Goal: Navigation & Orientation: Find specific page/section

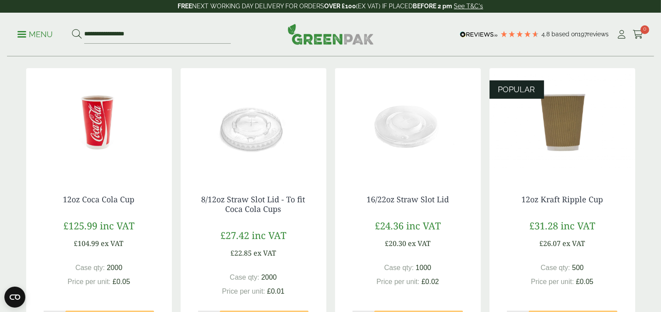
scroll to position [151, 0]
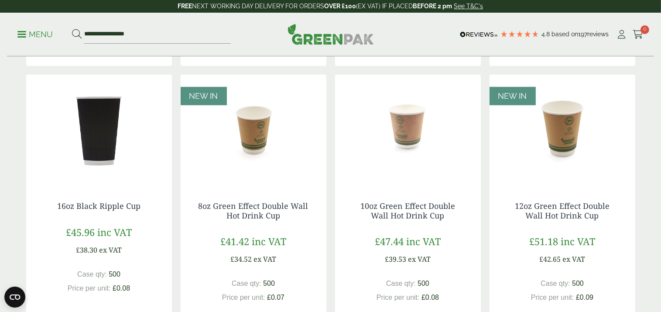
scroll to position [715, 0]
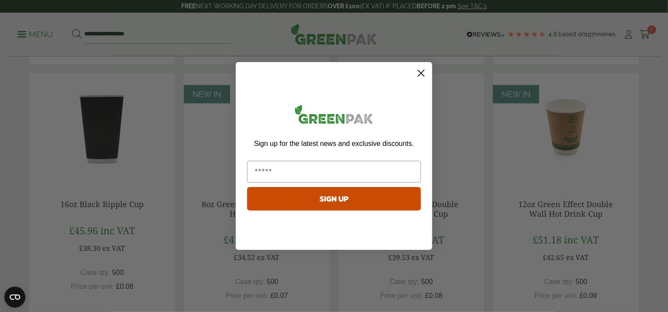
drag, startPoint x: 665, startPoint y: 78, endPoint x: 657, endPoint y: 153, distance: 76.0
click at [657, 153] on html "Consent Details [#IABV2SETTINGS#] About This website uses cookies We use cookie…" at bounding box center [334, 22] width 668 height 1474
click at [419, 69] on circle "Close dialog" at bounding box center [421, 73] width 14 height 14
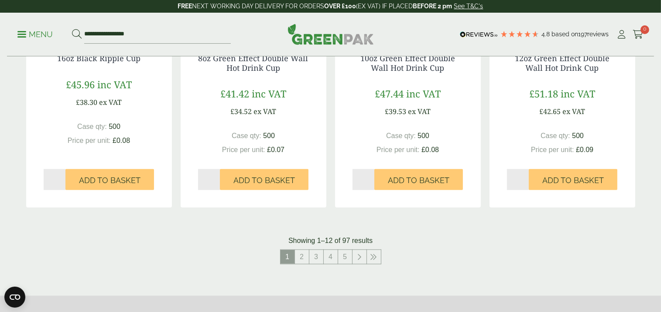
scroll to position [873, 0]
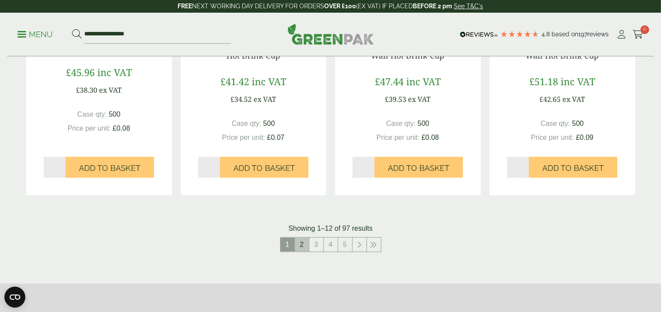
click at [304, 247] on link "2" at bounding box center [302, 244] width 14 height 14
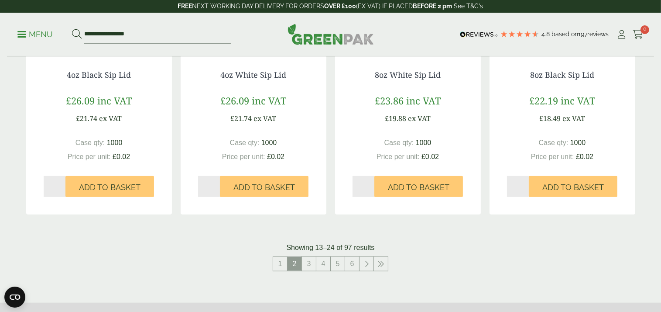
scroll to position [916, 0]
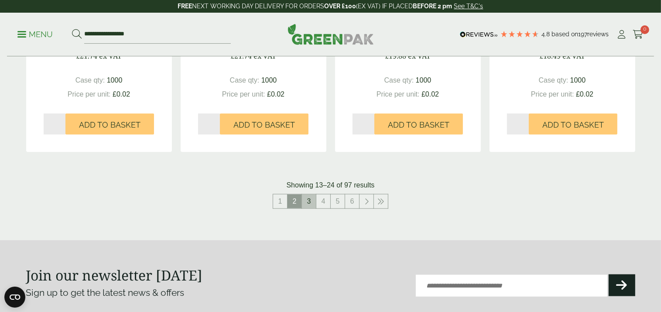
click at [310, 203] on link "3" at bounding box center [309, 201] width 14 height 14
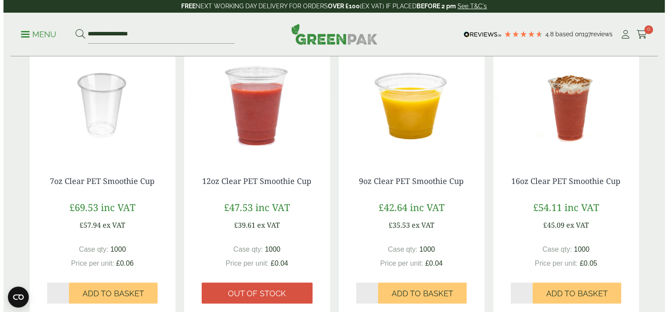
scroll to position [740, 0]
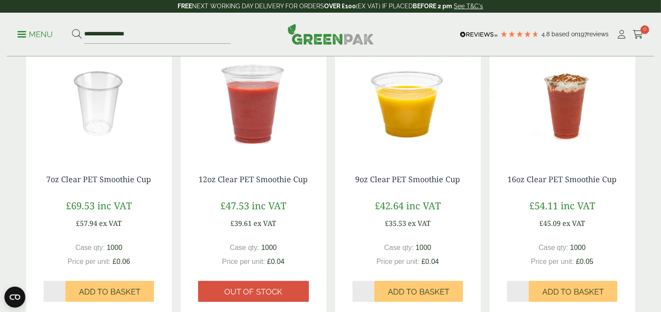
click at [20, 36] on link "Menu" at bounding box center [34, 33] width 35 height 9
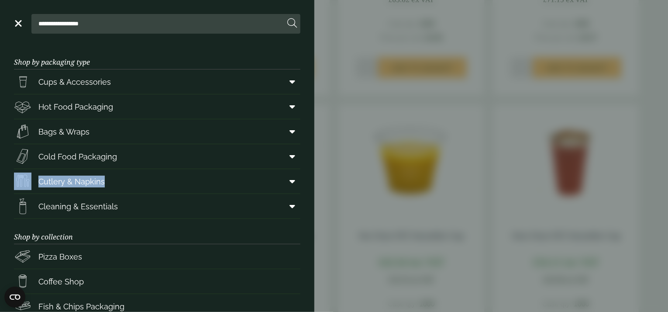
drag, startPoint x: 314, startPoint y: 157, endPoint x: 317, endPoint y: 192, distance: 35.9
click at [317, 192] on aside "**********" at bounding box center [334, 156] width 668 height 312
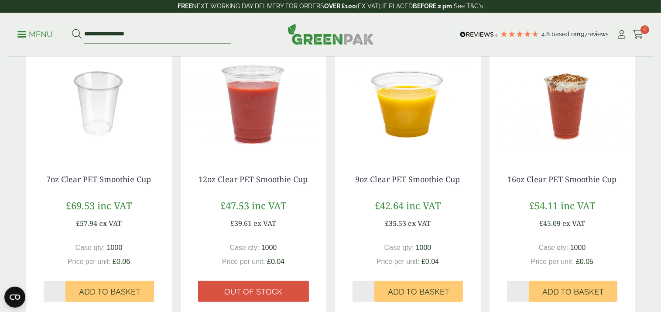
click at [18, 39] on p "Menu" at bounding box center [34, 34] width 35 height 10
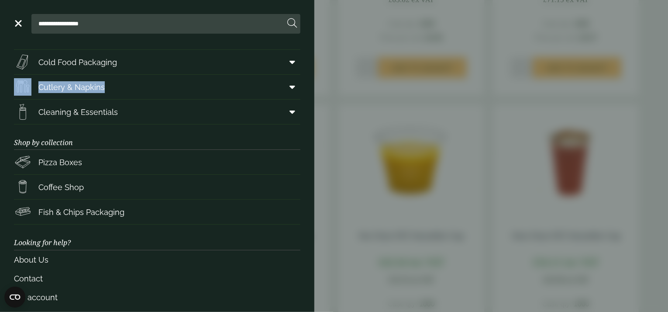
scroll to position [120, 0]
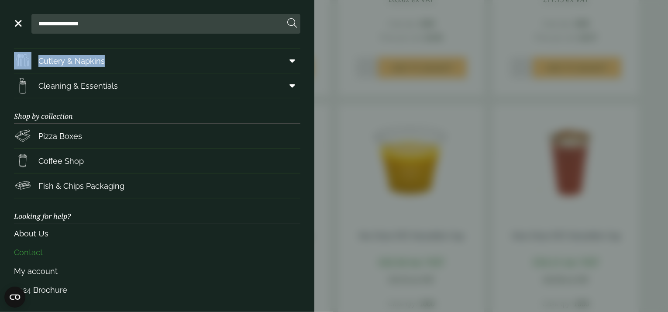
click at [32, 256] on link "Contact" at bounding box center [157, 252] width 286 height 19
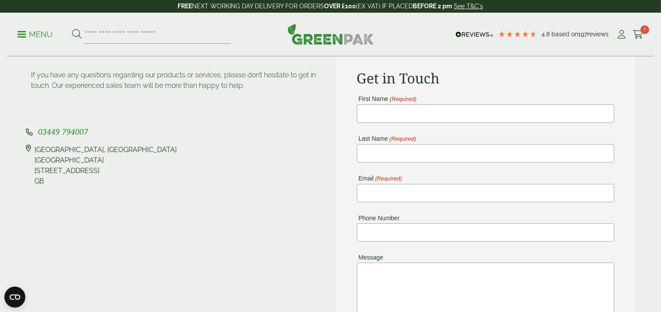
scroll to position [72, 0]
